Goal: Find specific page/section: Find specific page/section

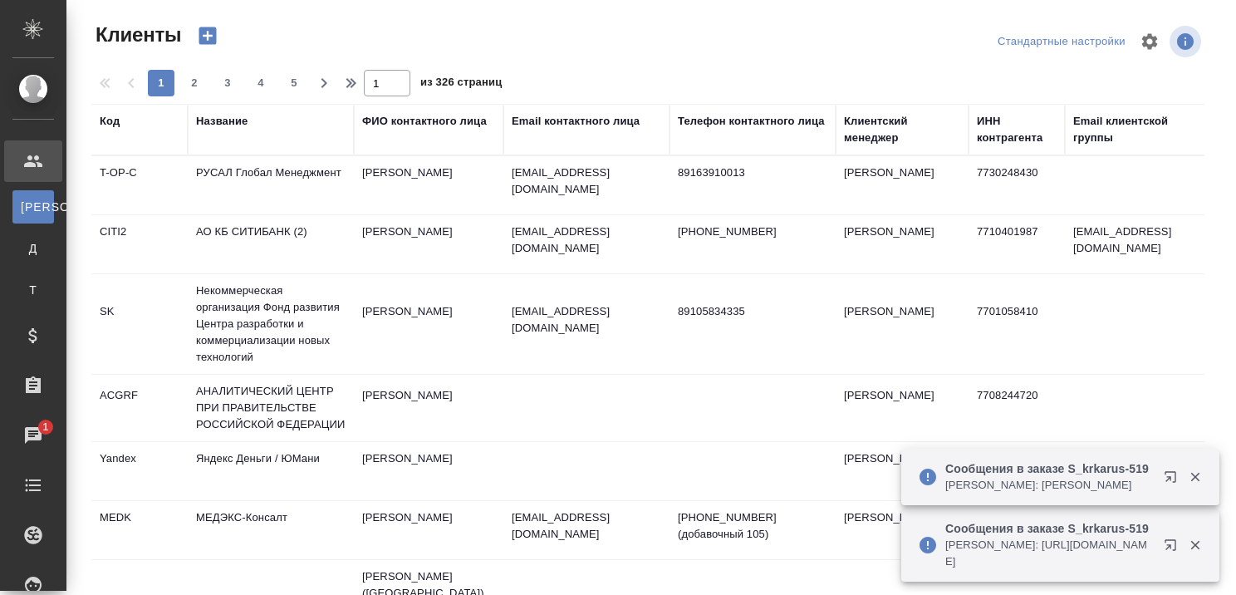
select select "RU"
click at [231, 114] on div "Название" at bounding box center [222, 121] width 52 height 17
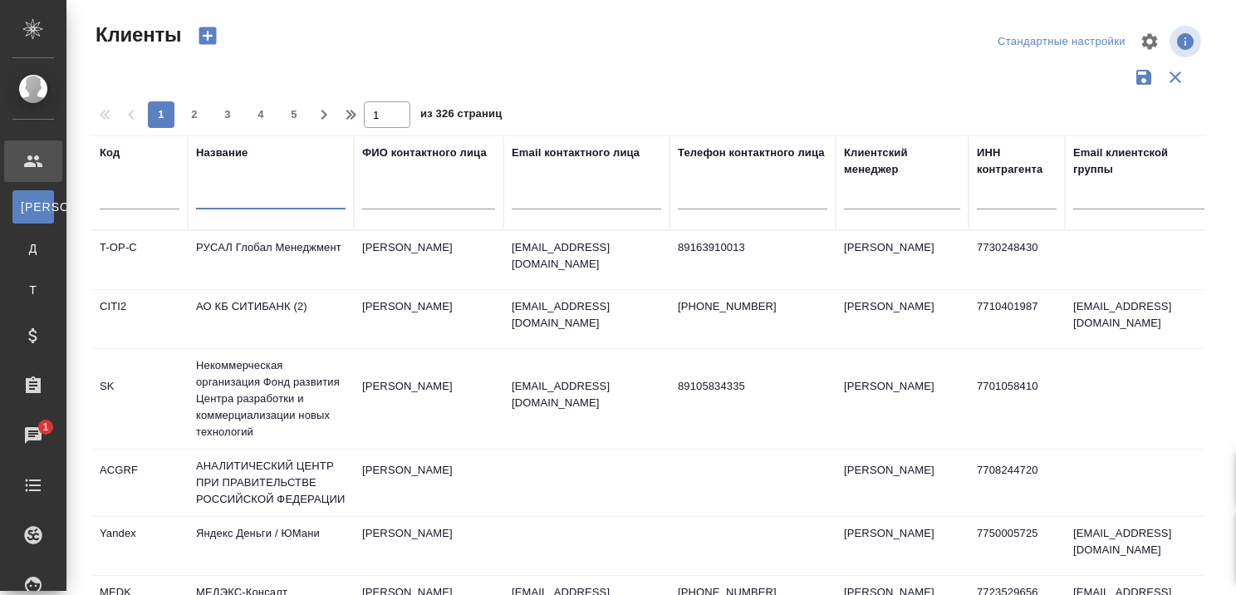
click at [282, 198] on input "text" at bounding box center [271, 199] width 150 height 21
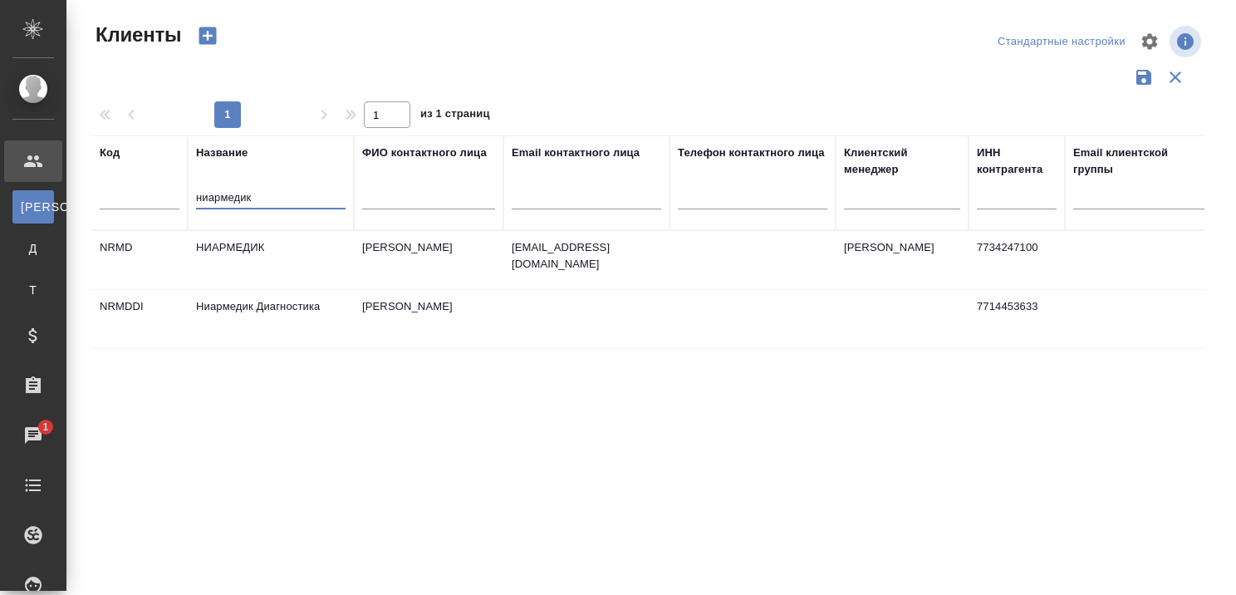
type input "ниармедик"
click at [229, 243] on td "НИАРМЕДИК" at bounding box center [271, 260] width 166 height 58
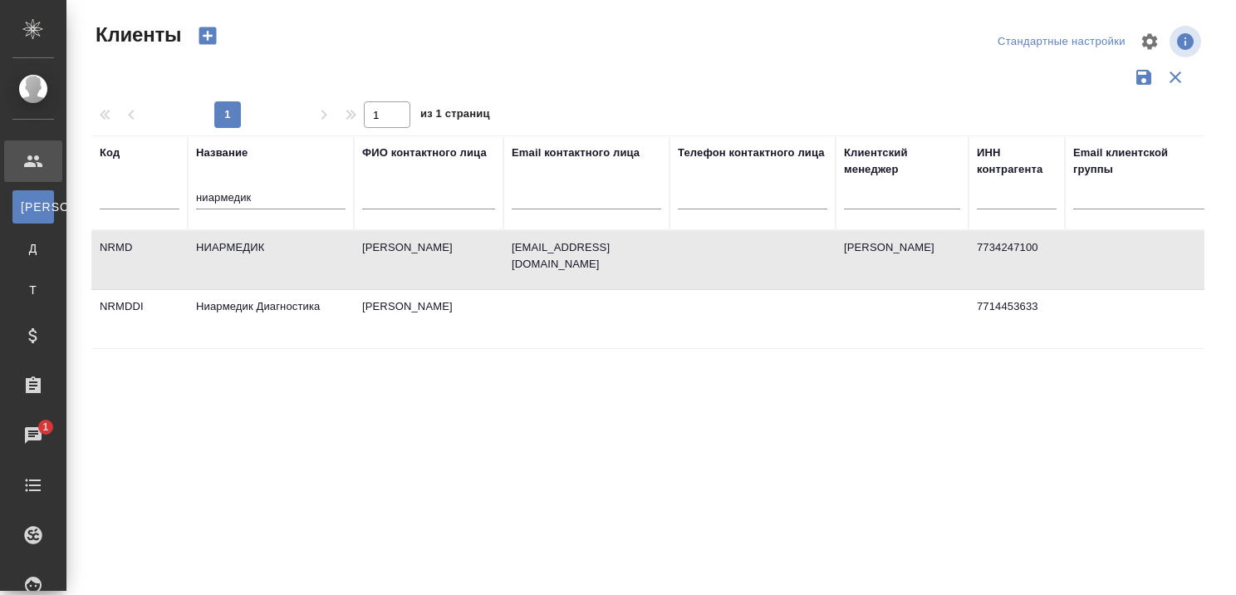
click at [249, 306] on td "Ниармедик Диагностика" at bounding box center [271, 319] width 166 height 58
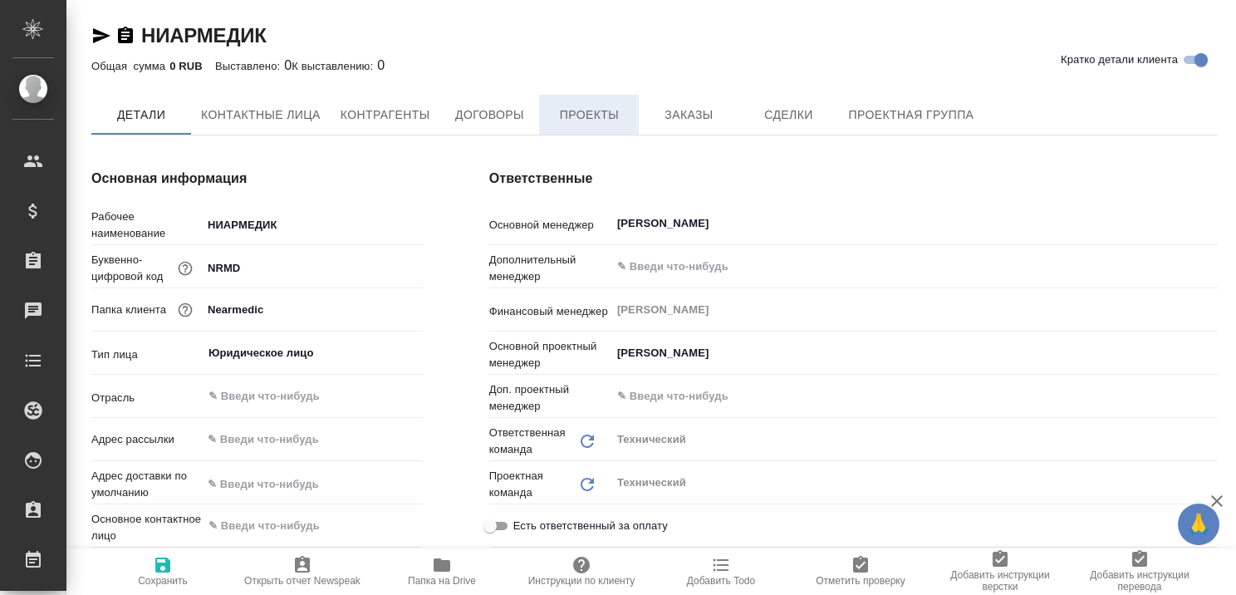
type textarea "x"
click at [588, 110] on span "Проекты" at bounding box center [589, 115] width 80 height 21
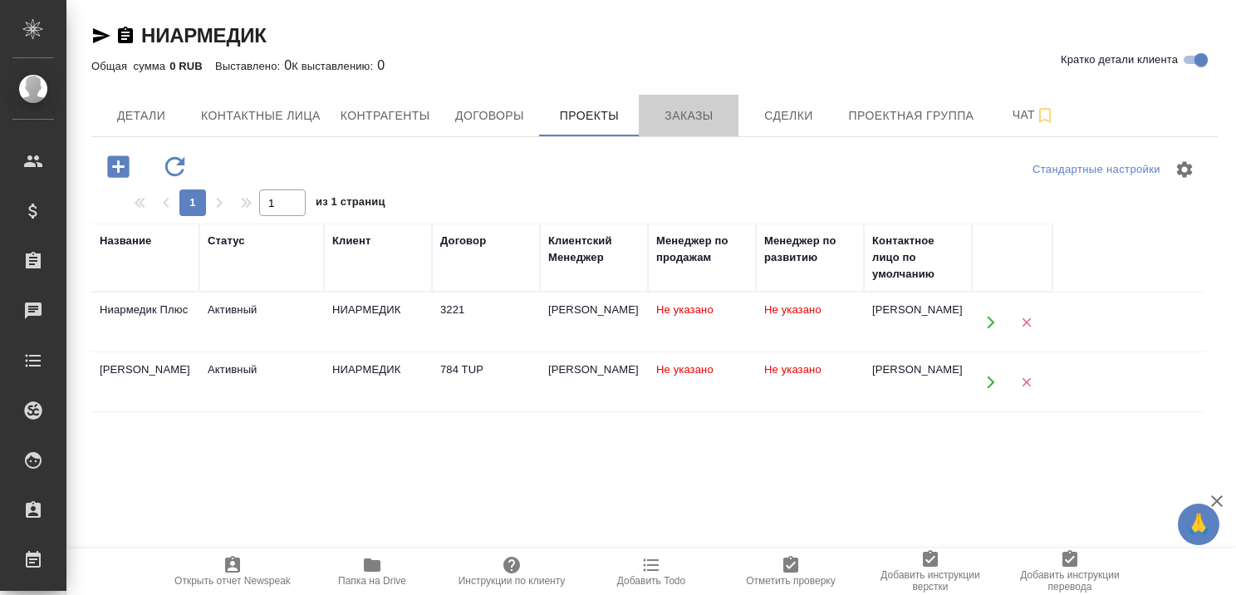
click at [698, 110] on span "Заказы" at bounding box center [689, 116] width 80 height 21
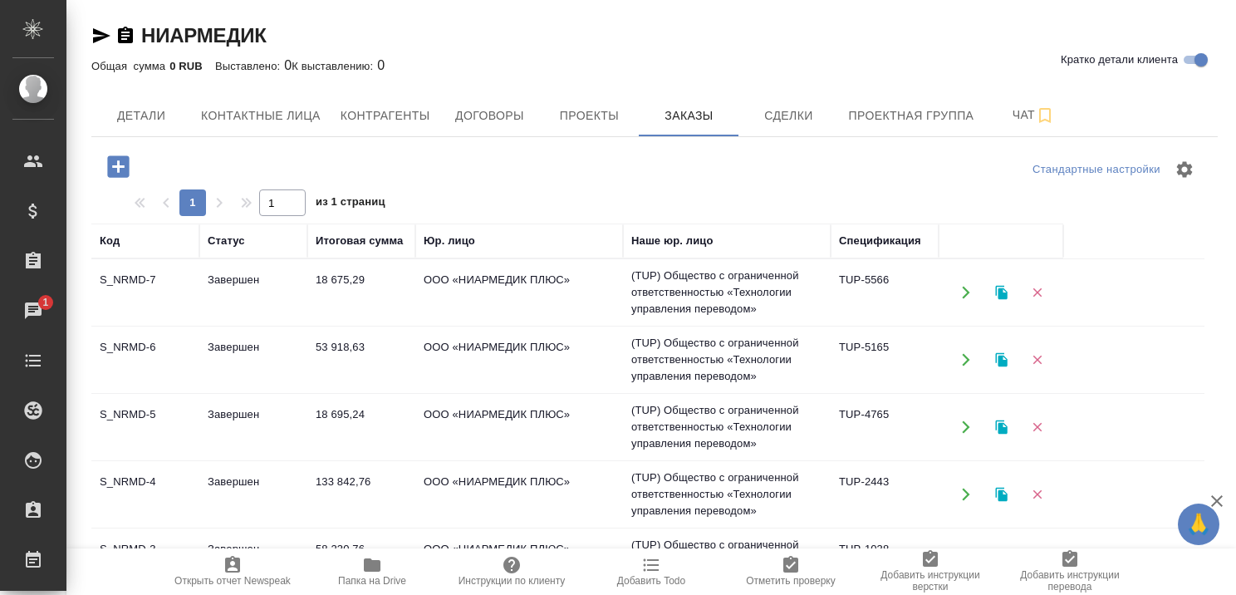
click at [235, 280] on td "Завершен" at bounding box center [253, 292] width 108 height 58
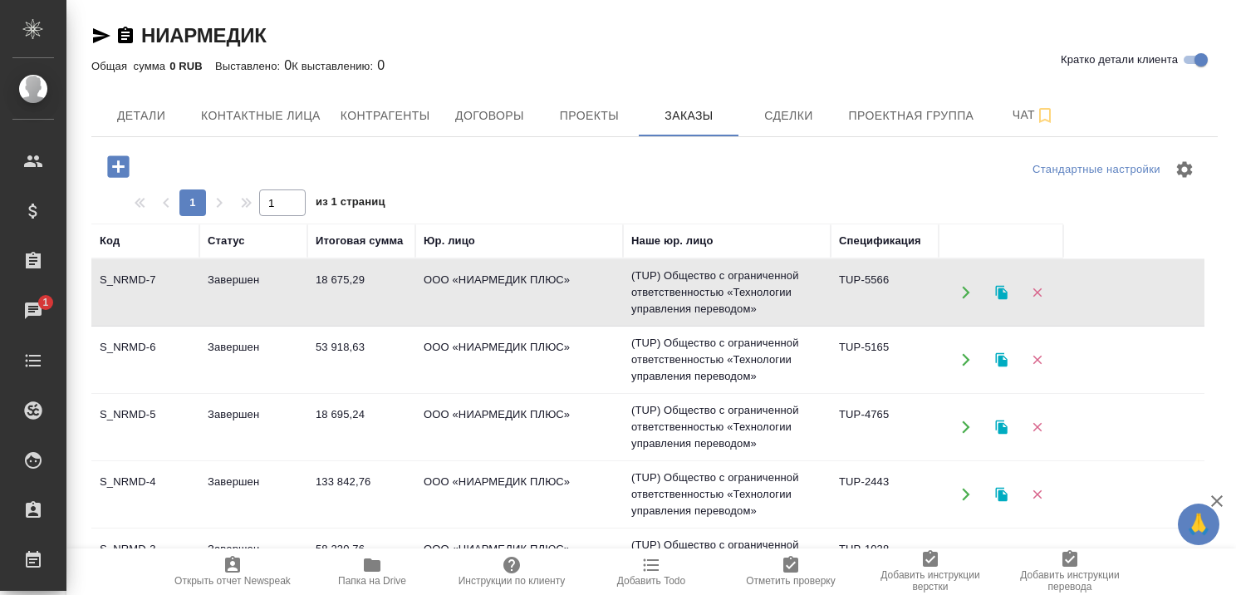
click at [235, 280] on td "Завершен" at bounding box center [253, 292] width 108 height 58
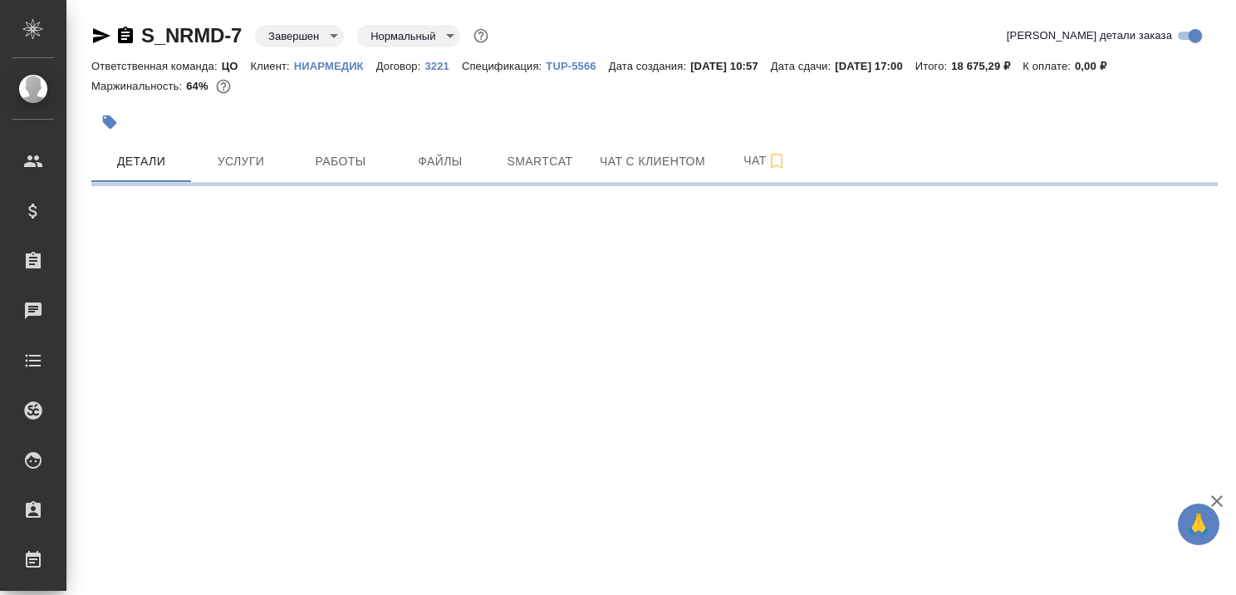
select select "RU"
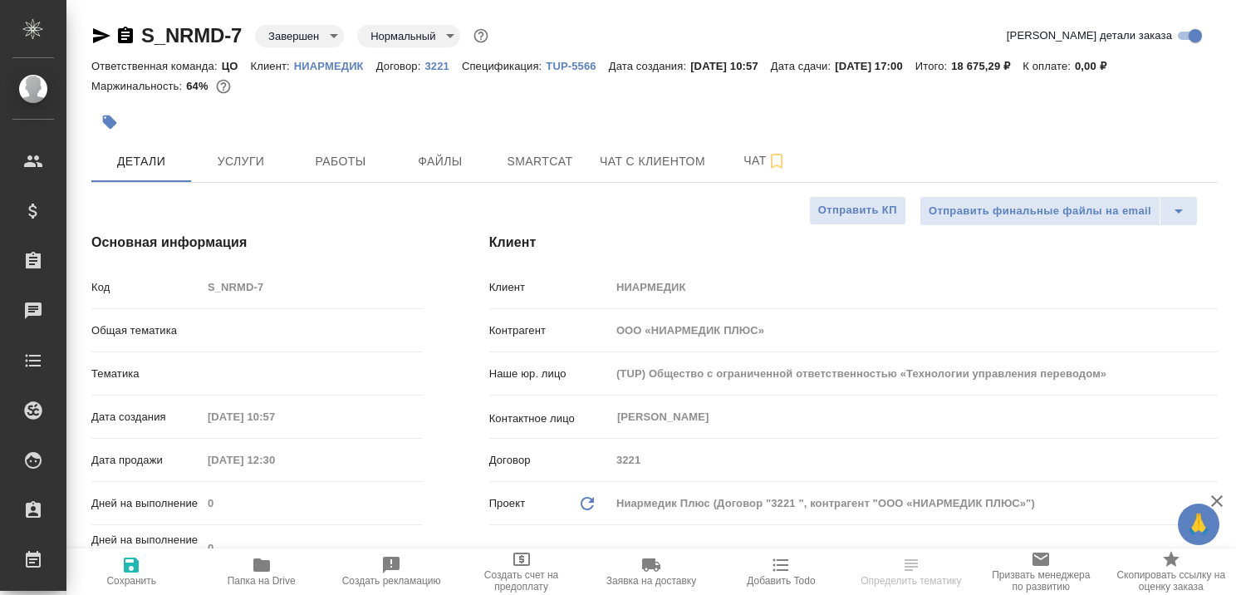
type textarea "x"
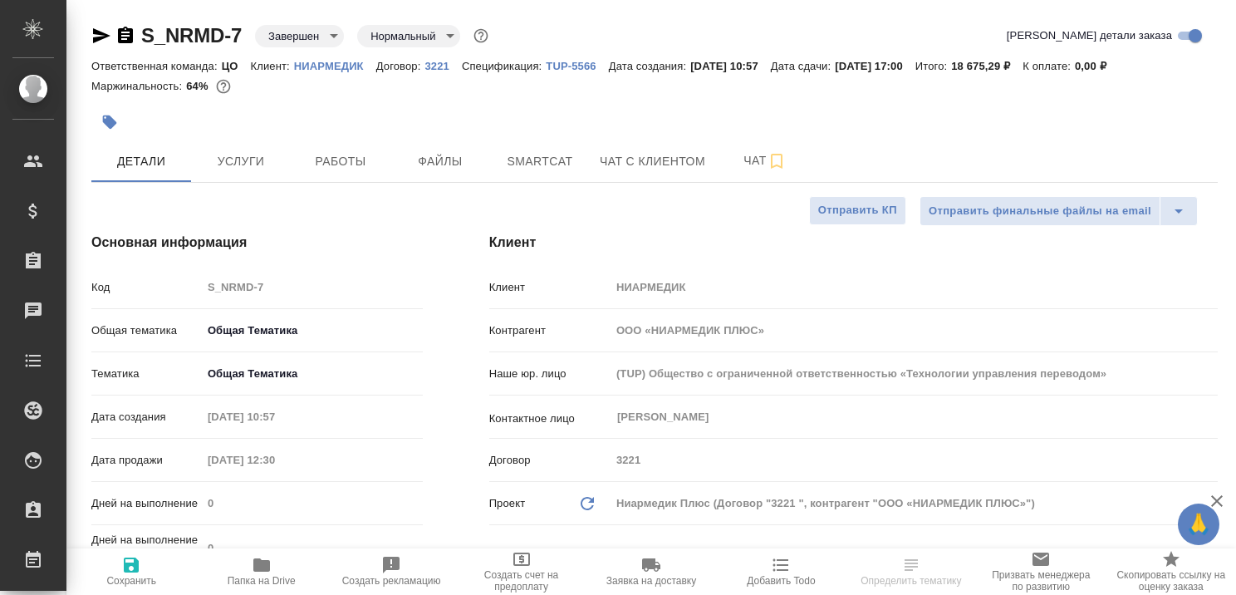
type textarea "x"
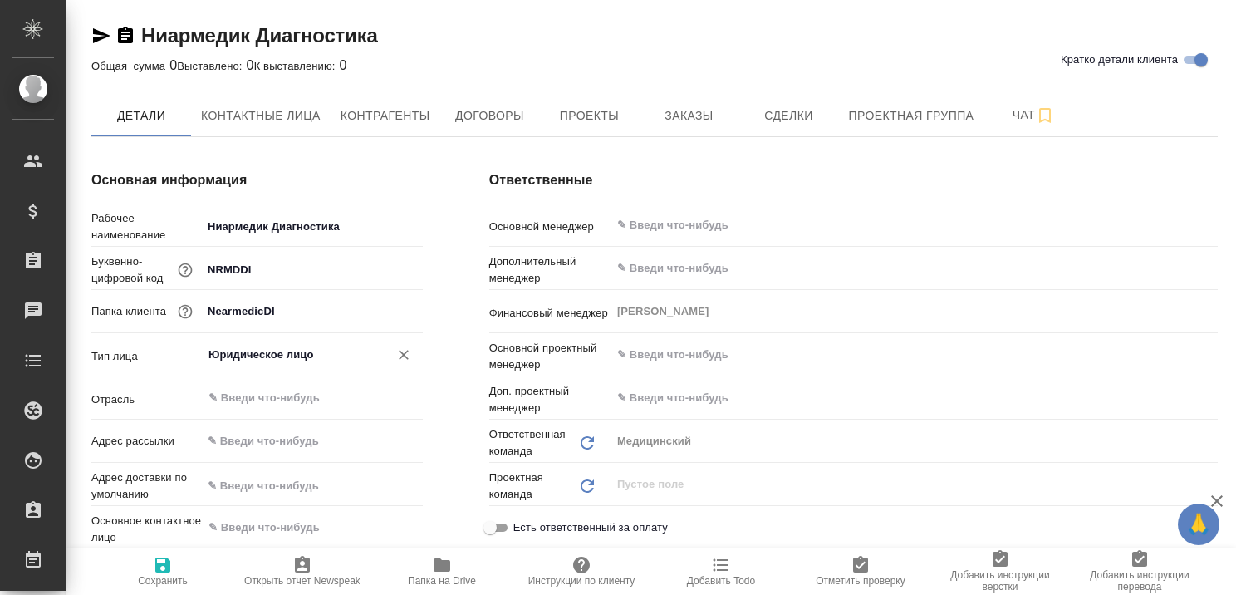
type textarea "x"
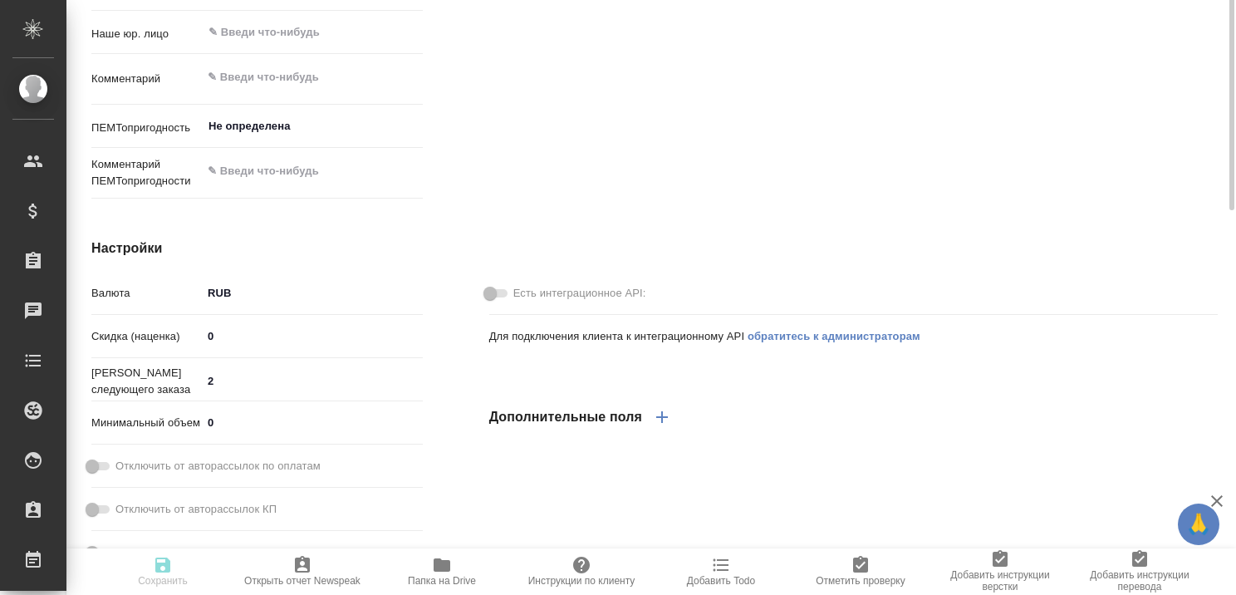
type textarea "x"
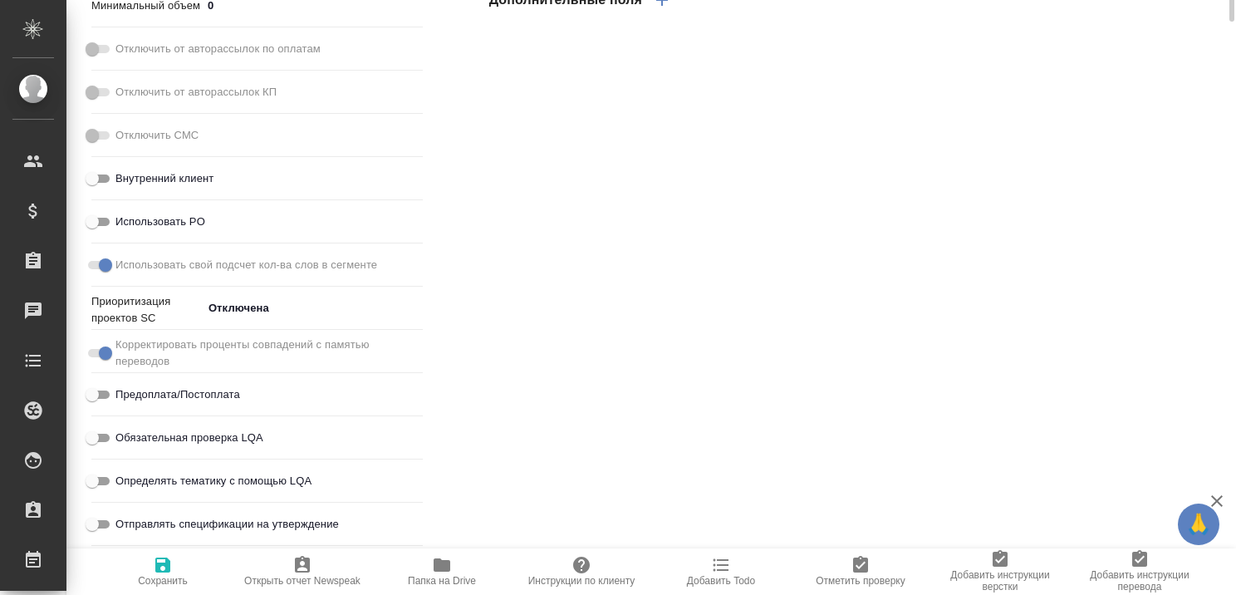
type textarea "x"
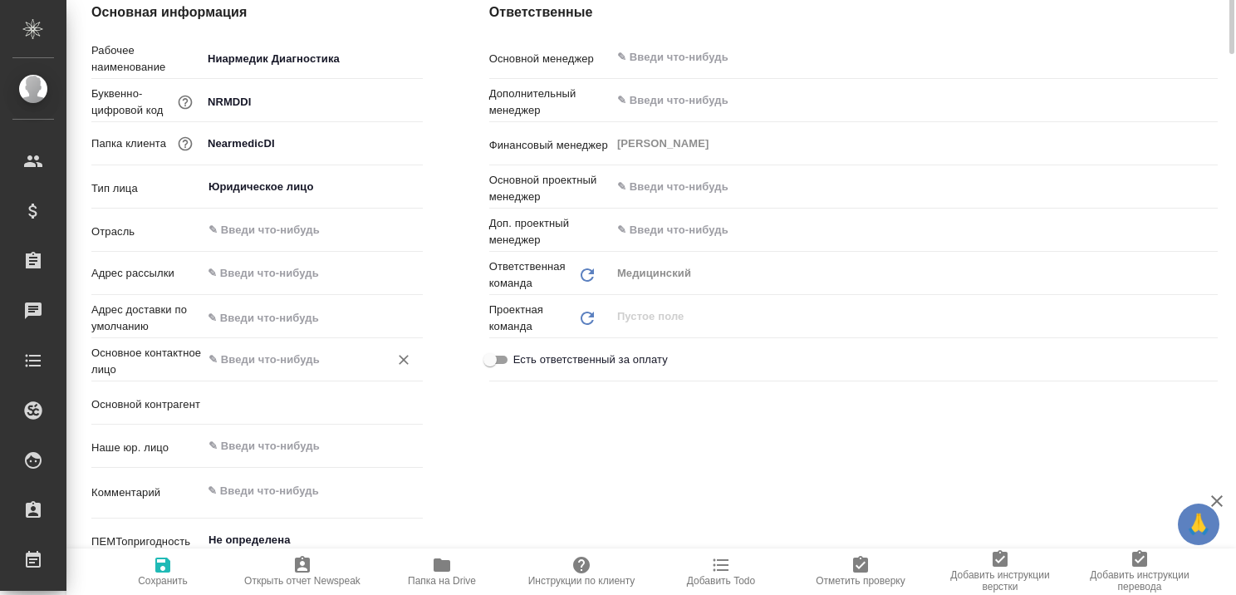
scroll to position [0, 0]
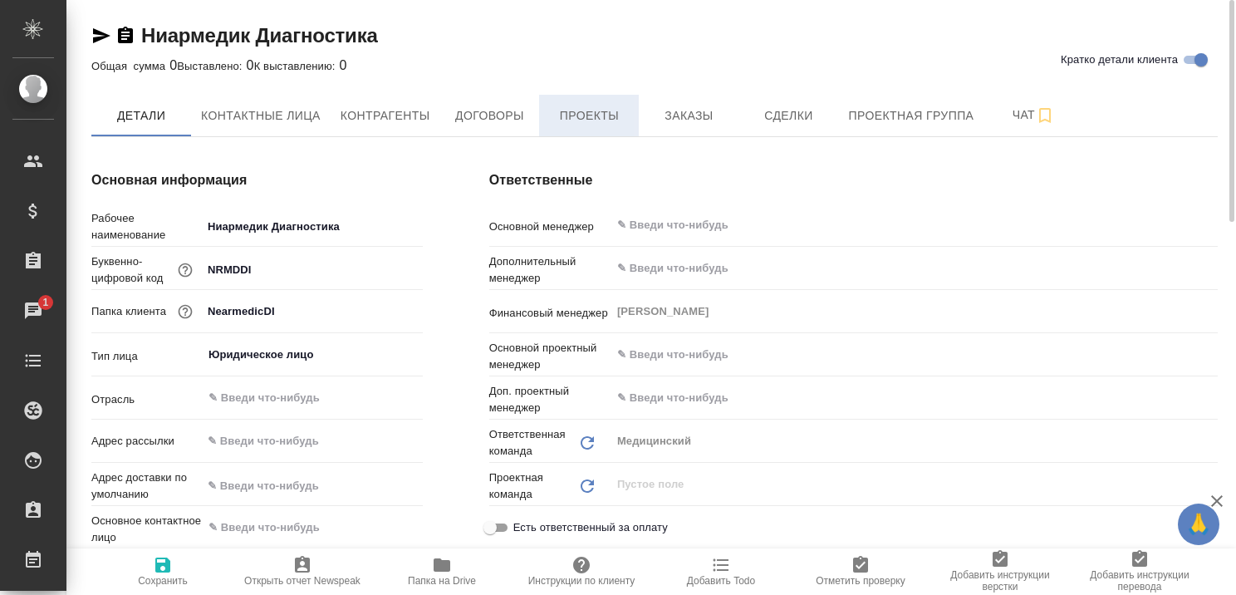
click at [592, 113] on span "Проекты" at bounding box center [589, 116] width 80 height 21
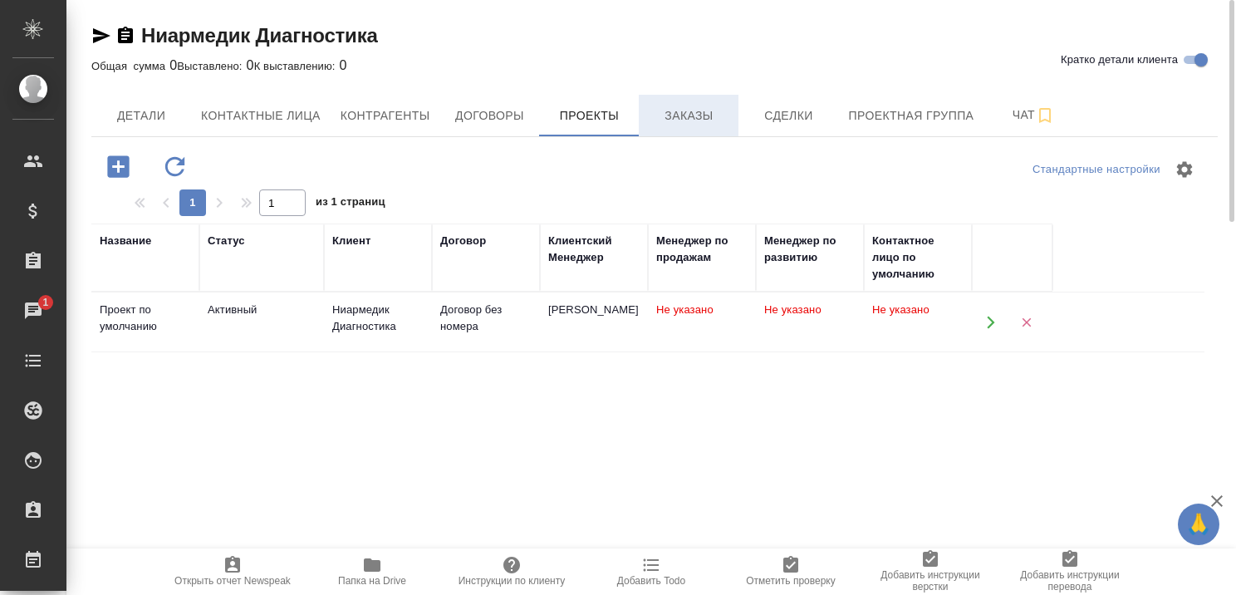
click at [714, 101] on button "Заказы" at bounding box center [689, 116] width 100 height 42
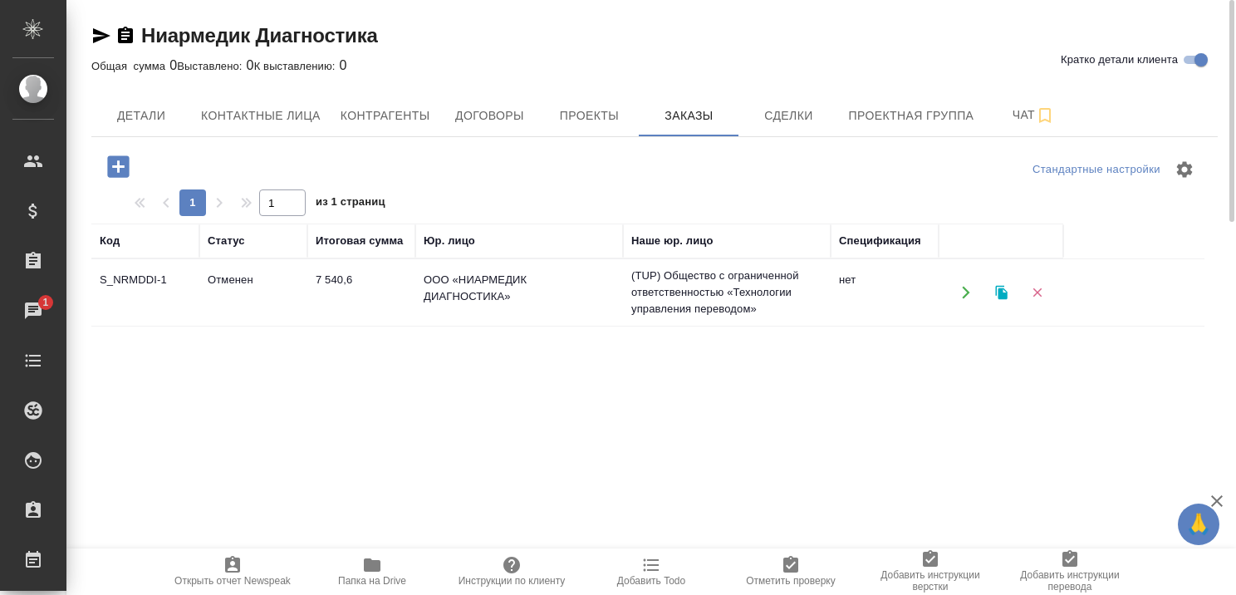
click at [241, 275] on td "Отменен" at bounding box center [253, 292] width 108 height 58
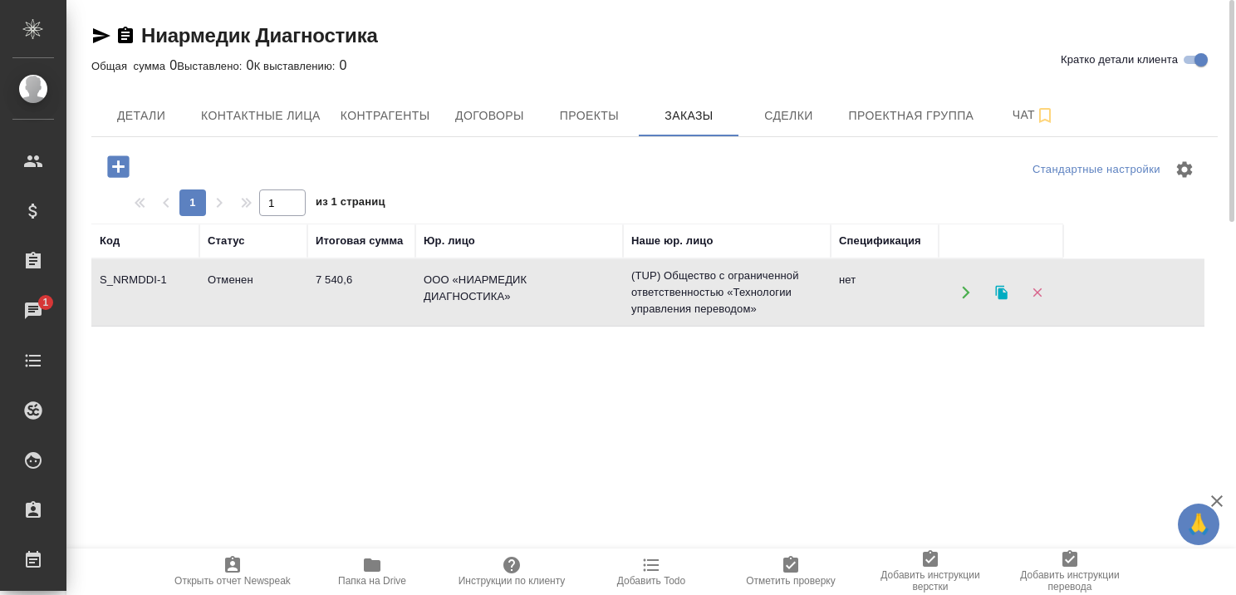
click at [241, 275] on td "Отменен" at bounding box center [253, 292] width 108 height 58
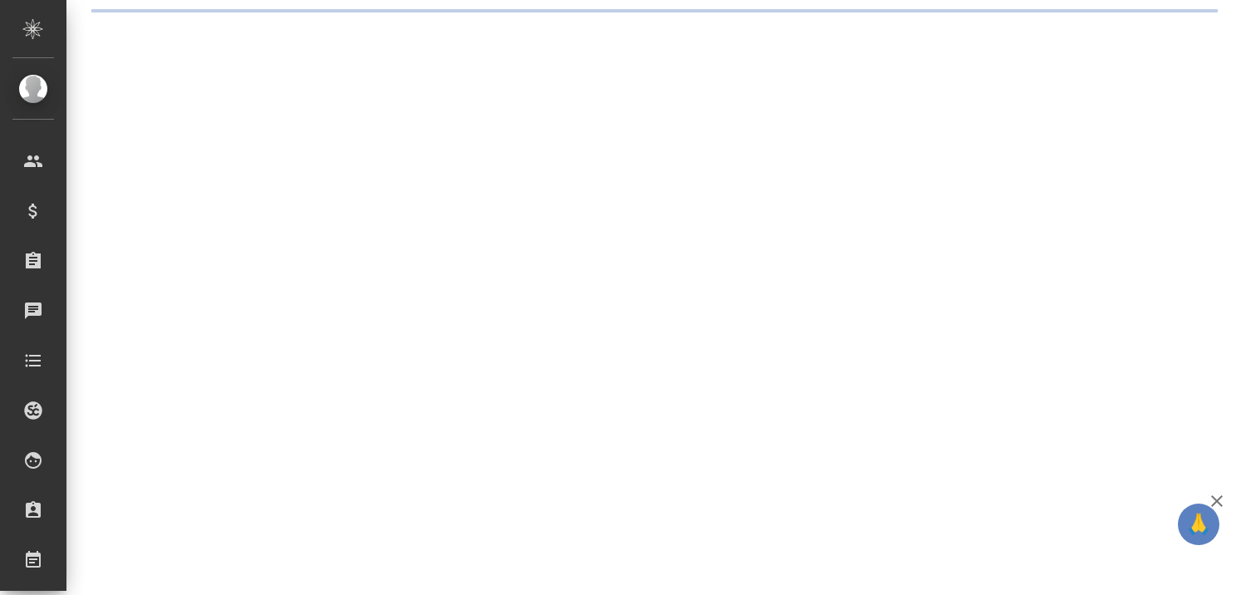
select select "RU"
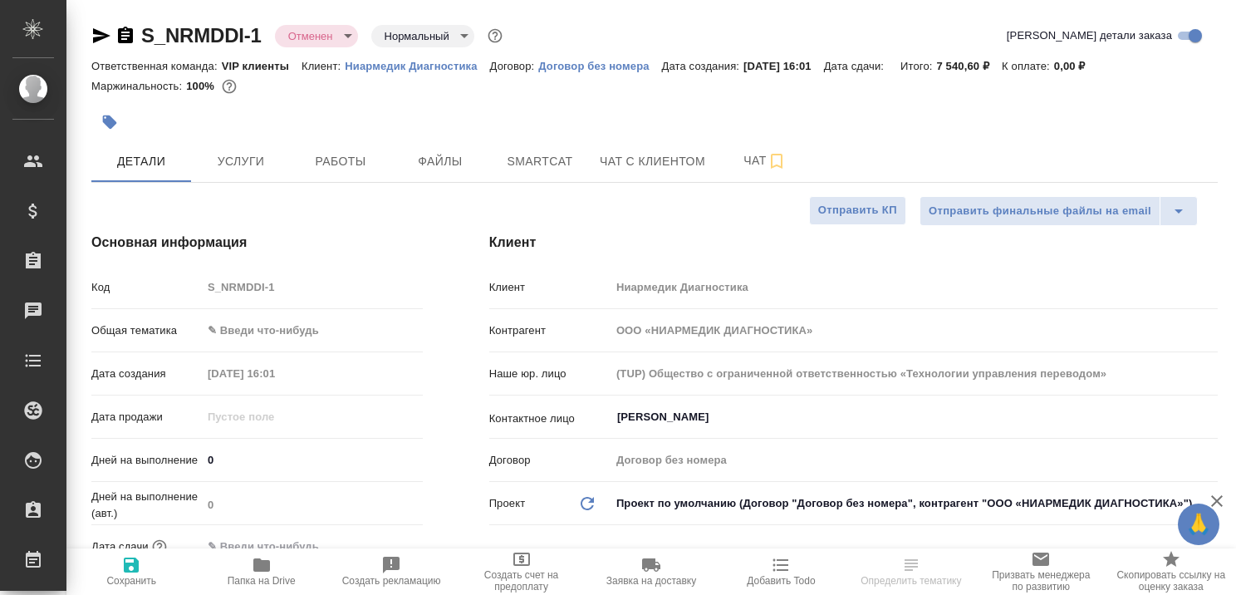
type textarea "x"
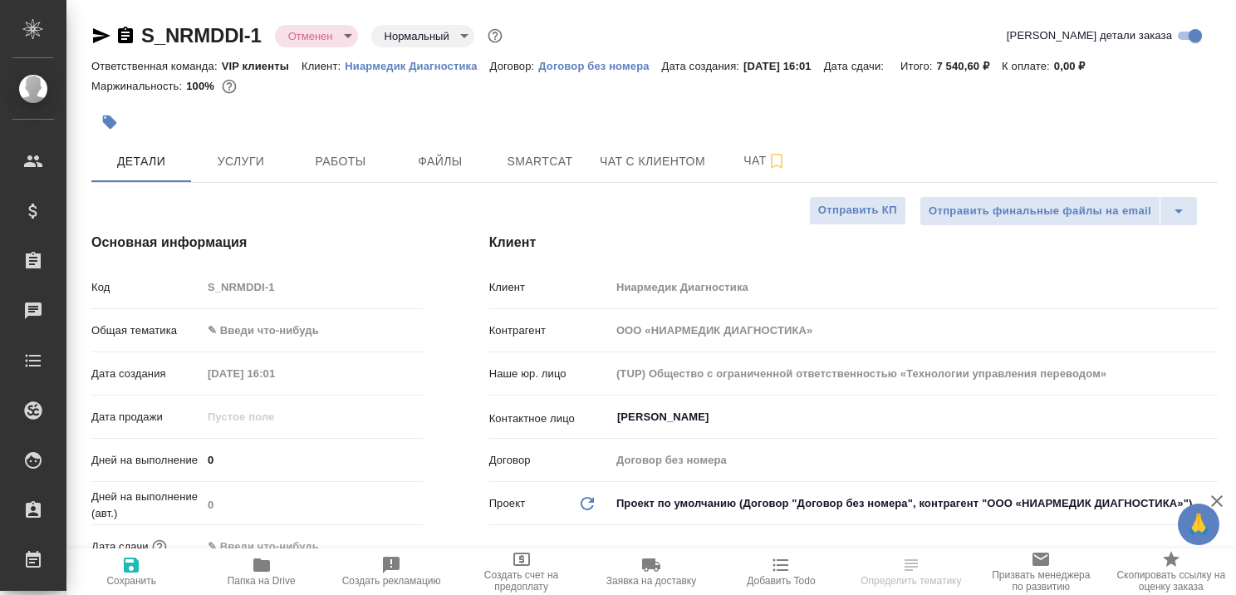
type textarea "x"
